Goal: Book appointment/travel/reservation

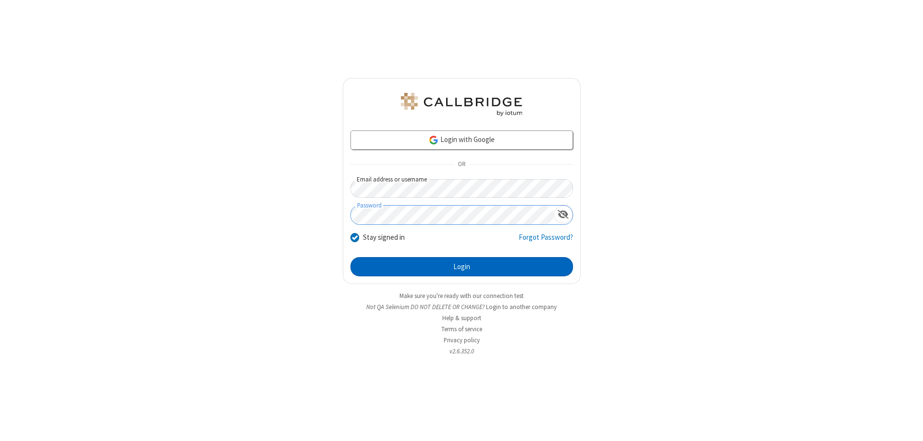
click at [462, 266] on button "Login" at bounding box center [462, 266] width 223 height 19
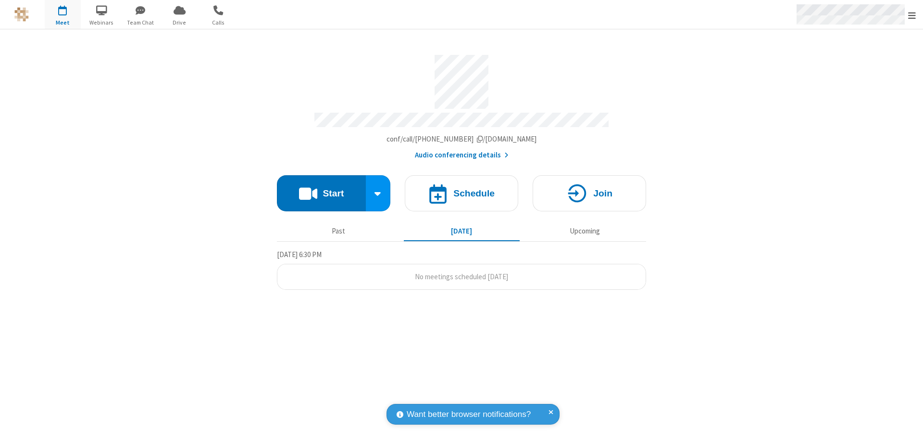
click at [912, 15] on span "Open menu" at bounding box center [912, 16] width 8 height 10
click at [63, 14] on span "button" at bounding box center [63, 10] width 36 height 16
click at [462, 189] on h4 "Schedule" at bounding box center [474, 193] width 41 height 9
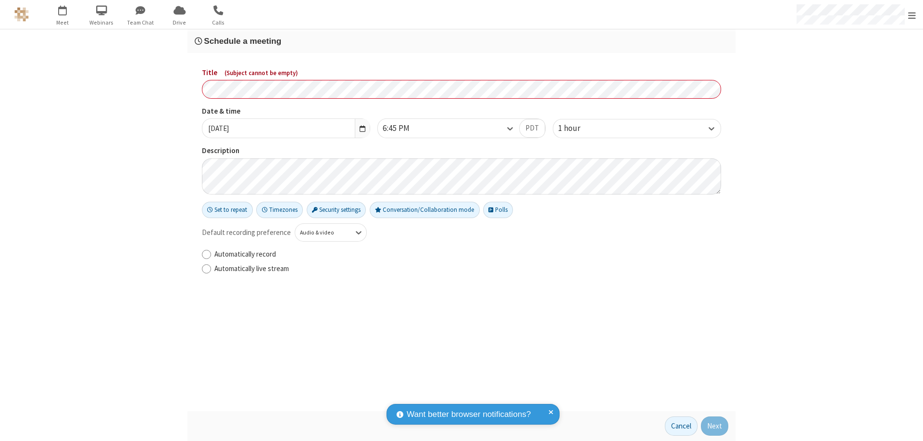
click at [462, 41] on h3 "Schedule a meeting" at bounding box center [462, 41] width 534 height 9
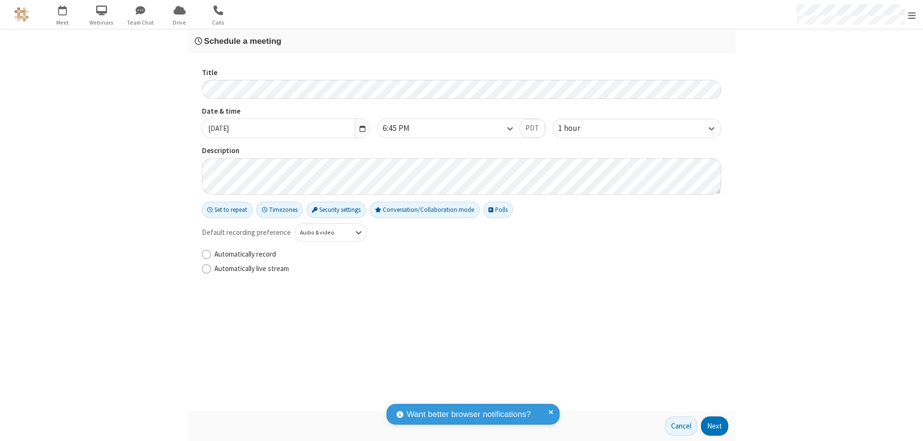
click at [715, 426] on button "Next" at bounding box center [714, 425] width 27 height 19
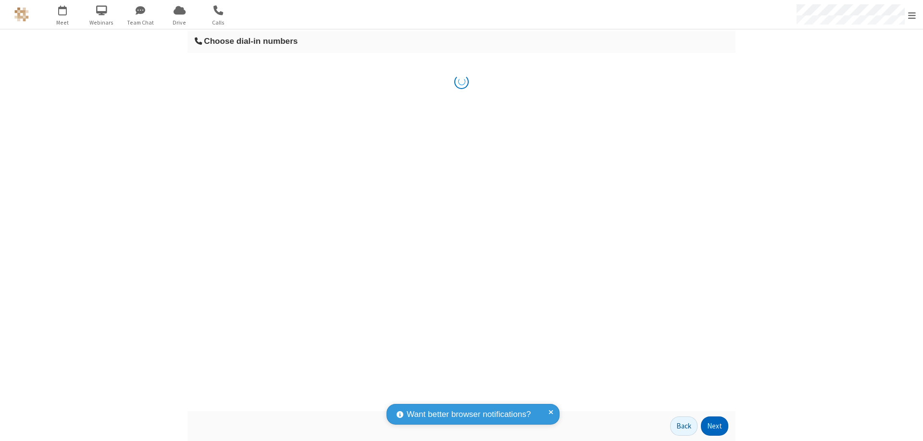
click at [715, 426] on button "Next" at bounding box center [714, 425] width 27 height 19
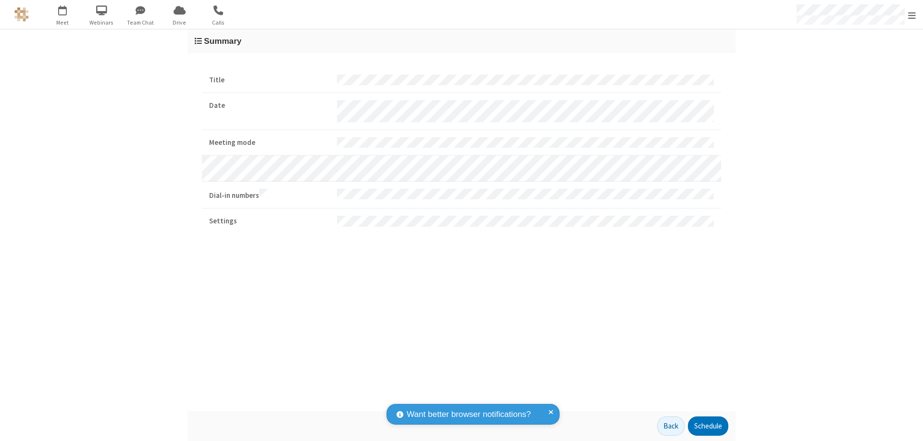
click at [708, 426] on button "Schedule" at bounding box center [708, 425] width 40 height 19
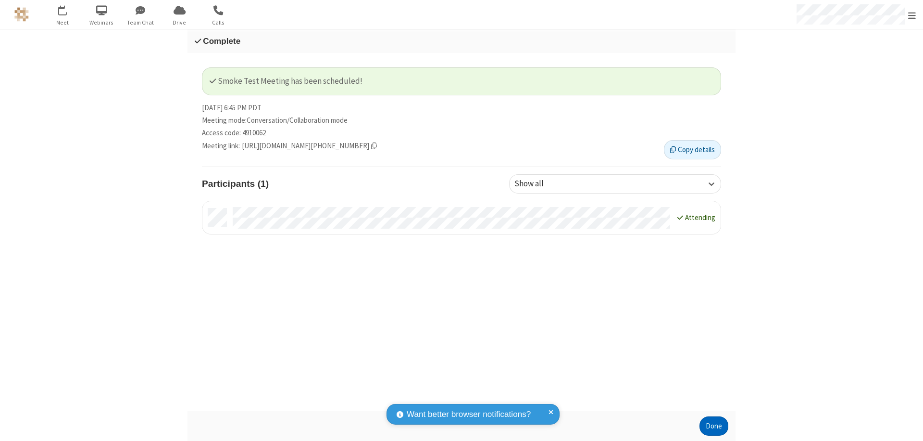
click at [714, 426] on button "Done" at bounding box center [714, 425] width 29 height 19
